Goal: Transaction & Acquisition: Purchase product/service

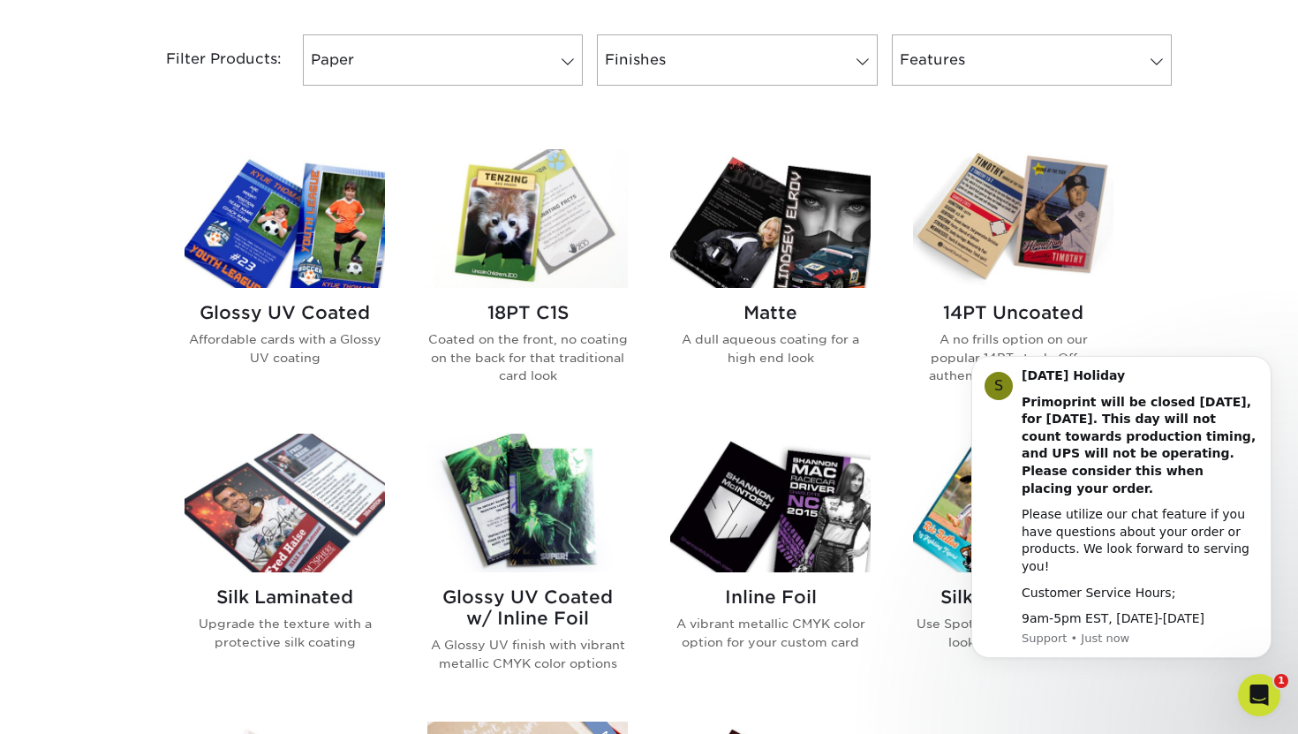
scroll to position [745, 0]
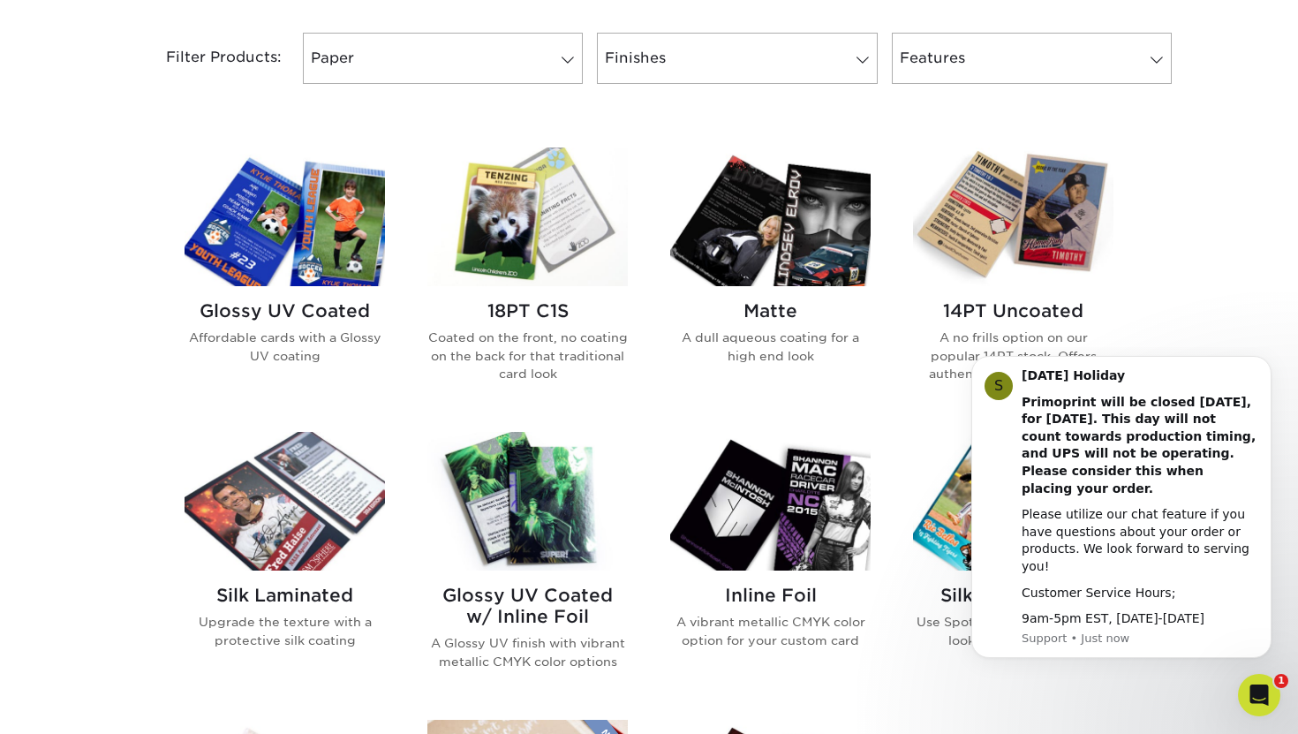
click at [1003, 233] on img at bounding box center [1013, 216] width 200 height 139
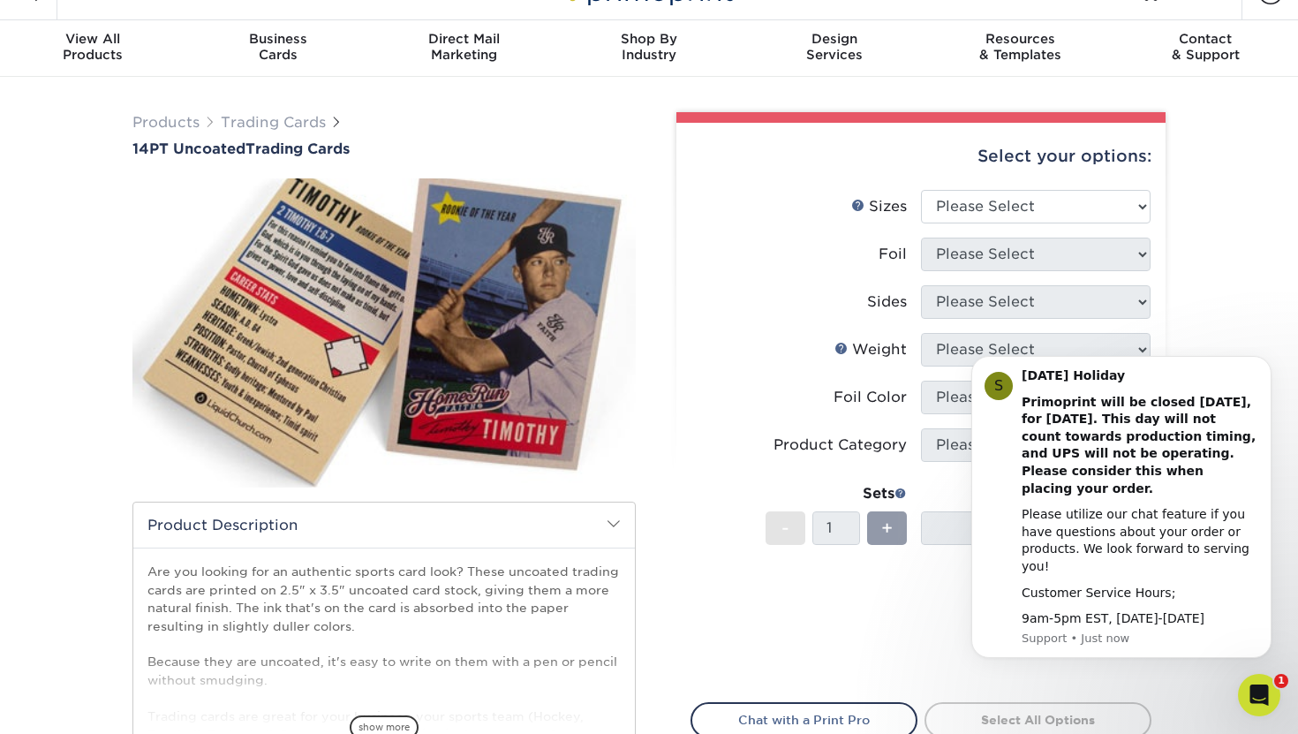
scroll to position [39, 0]
